Goal: Task Accomplishment & Management: Manage account settings

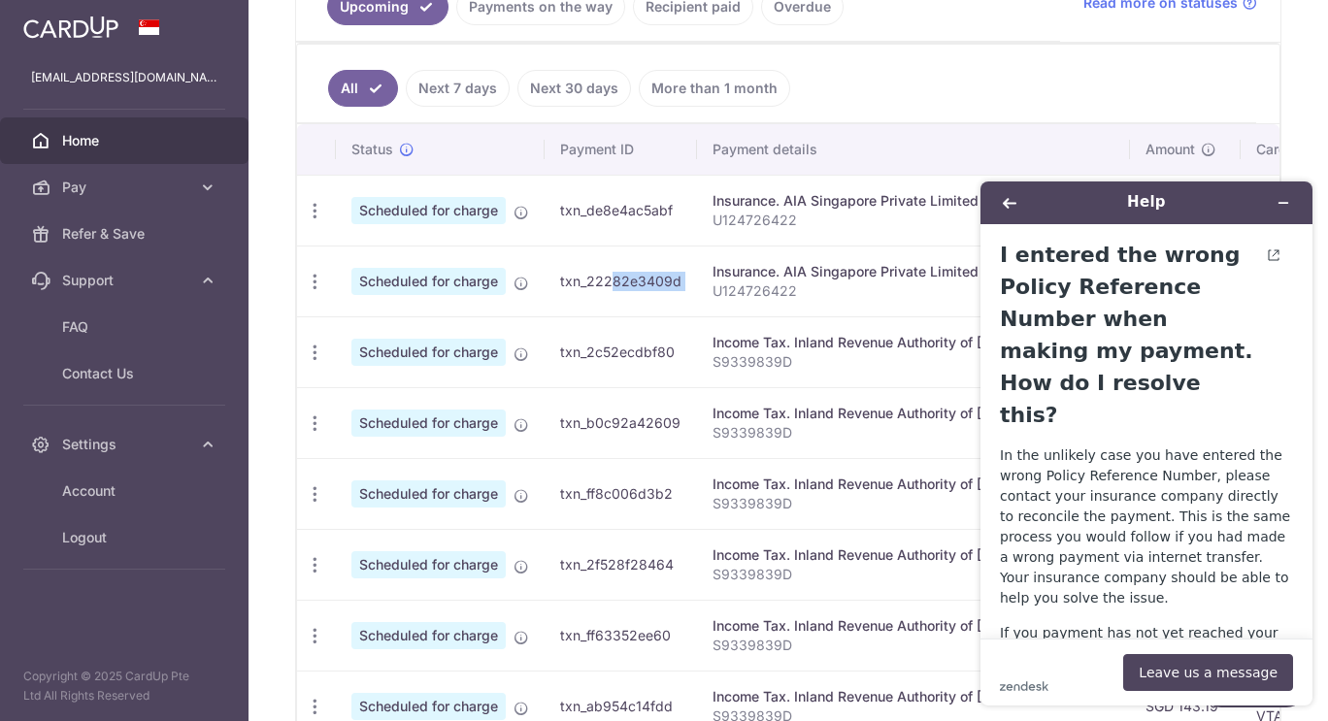
scroll to position [50, 0]
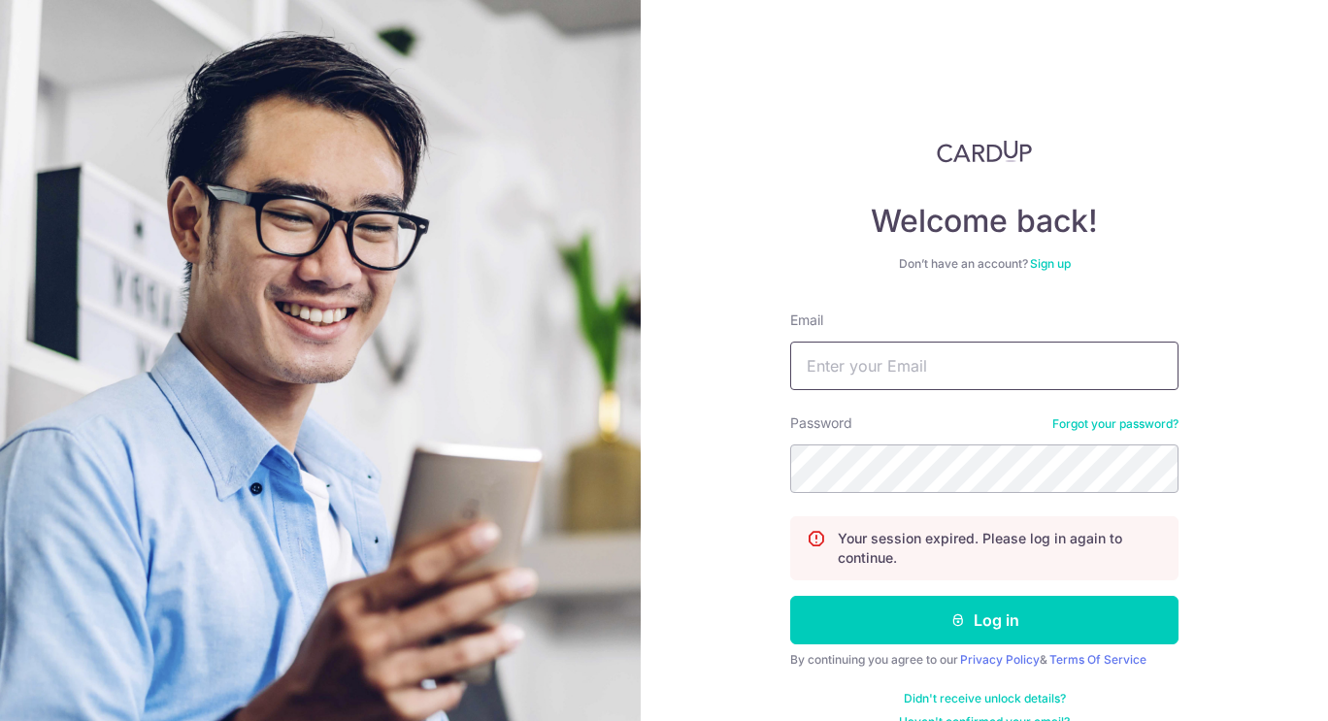
click at [928, 349] on input "Email" at bounding box center [984, 366] width 388 height 49
type input "[EMAIL_ADDRESS][DOMAIN_NAME]"
click at [790, 596] on button "Log in" at bounding box center [984, 620] width 388 height 49
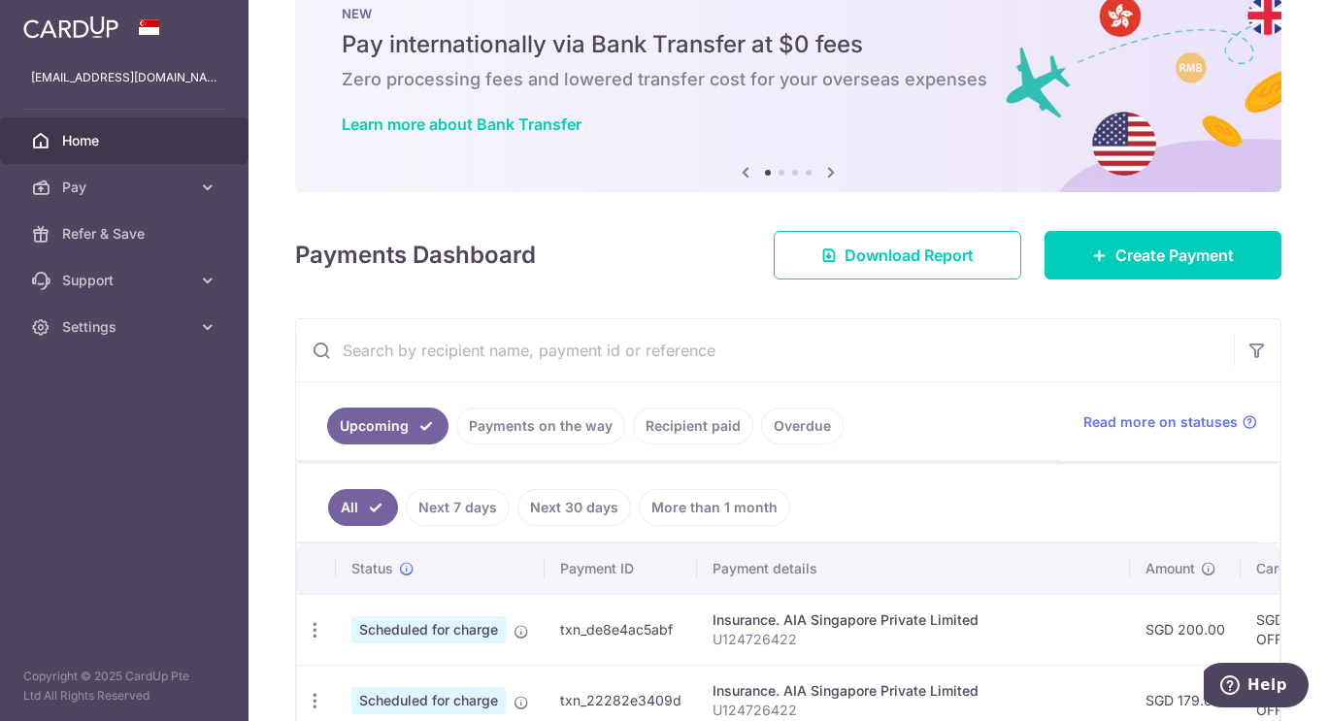
scroll to position [129, 0]
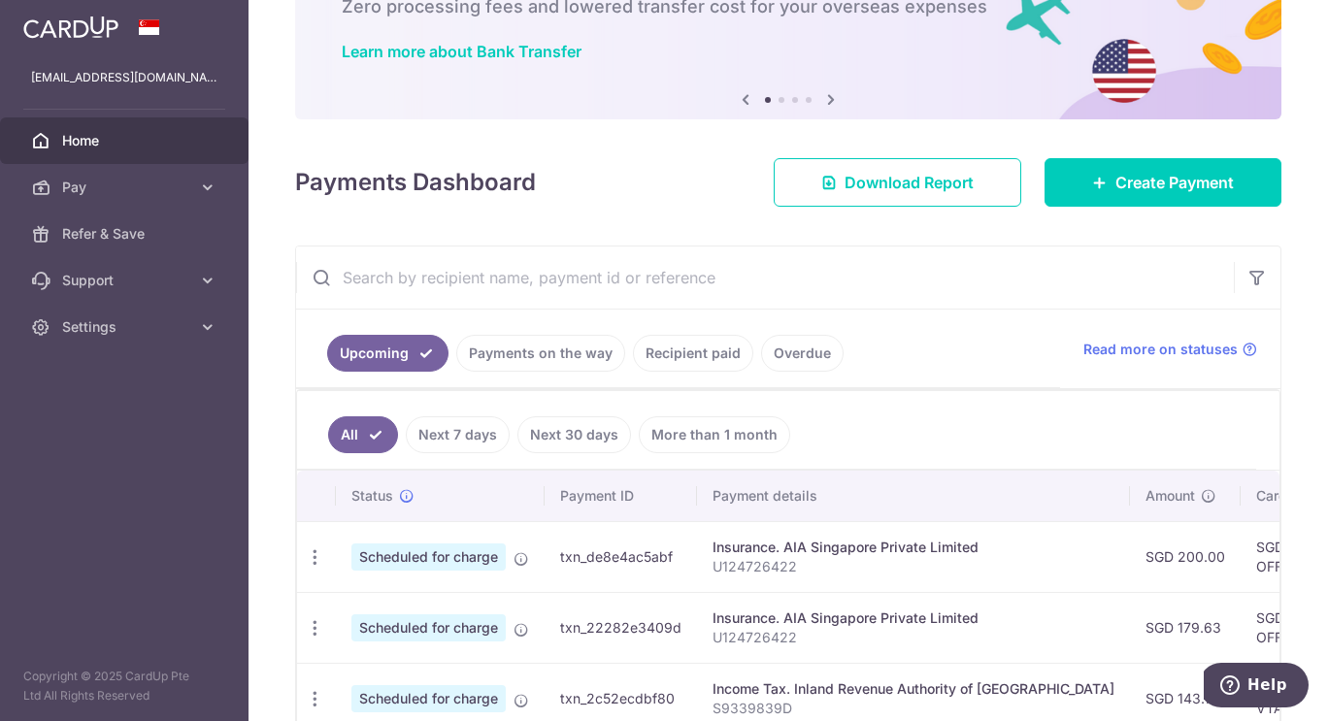
click at [99, 149] on span "Home" at bounding box center [126, 140] width 128 height 19
